Goal: Navigation & Orientation: Go to known website

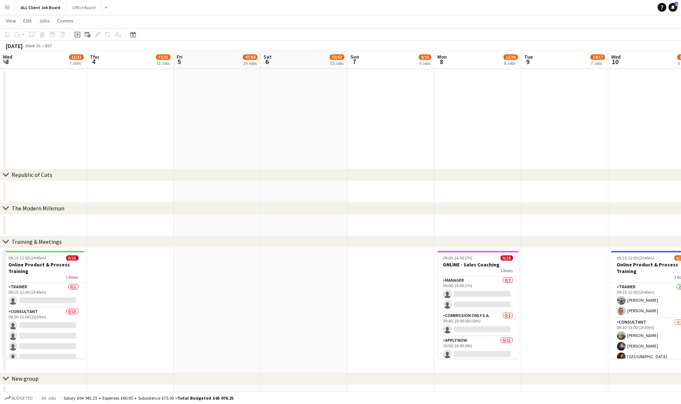
scroll to position [0, 260]
